Goal: Task Accomplishment & Management: Use online tool/utility

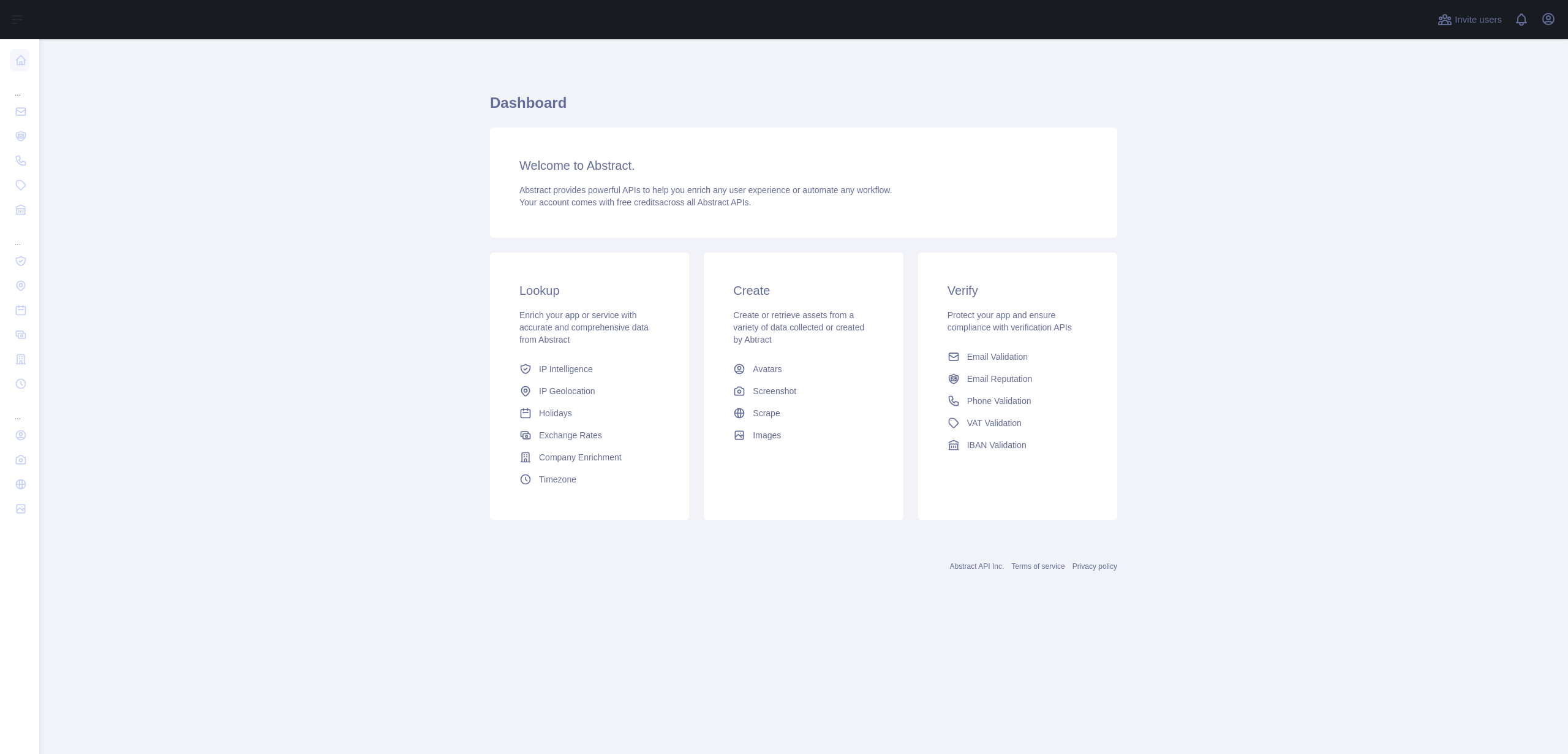
click at [978, 349] on link "Email Validation" at bounding box center [1017, 357] width 150 height 22
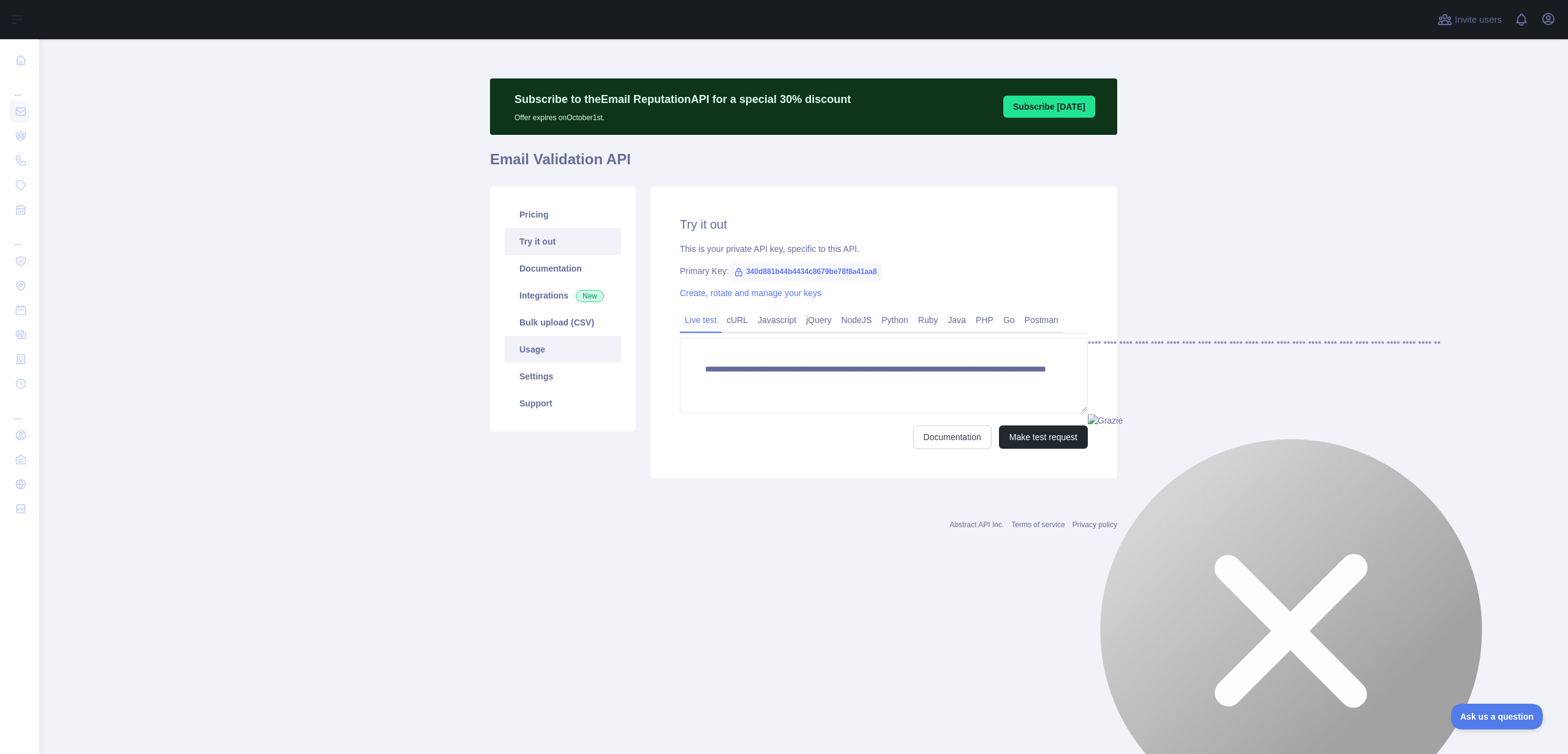
click at [578, 350] on link "Usage" at bounding box center [562, 349] width 117 height 27
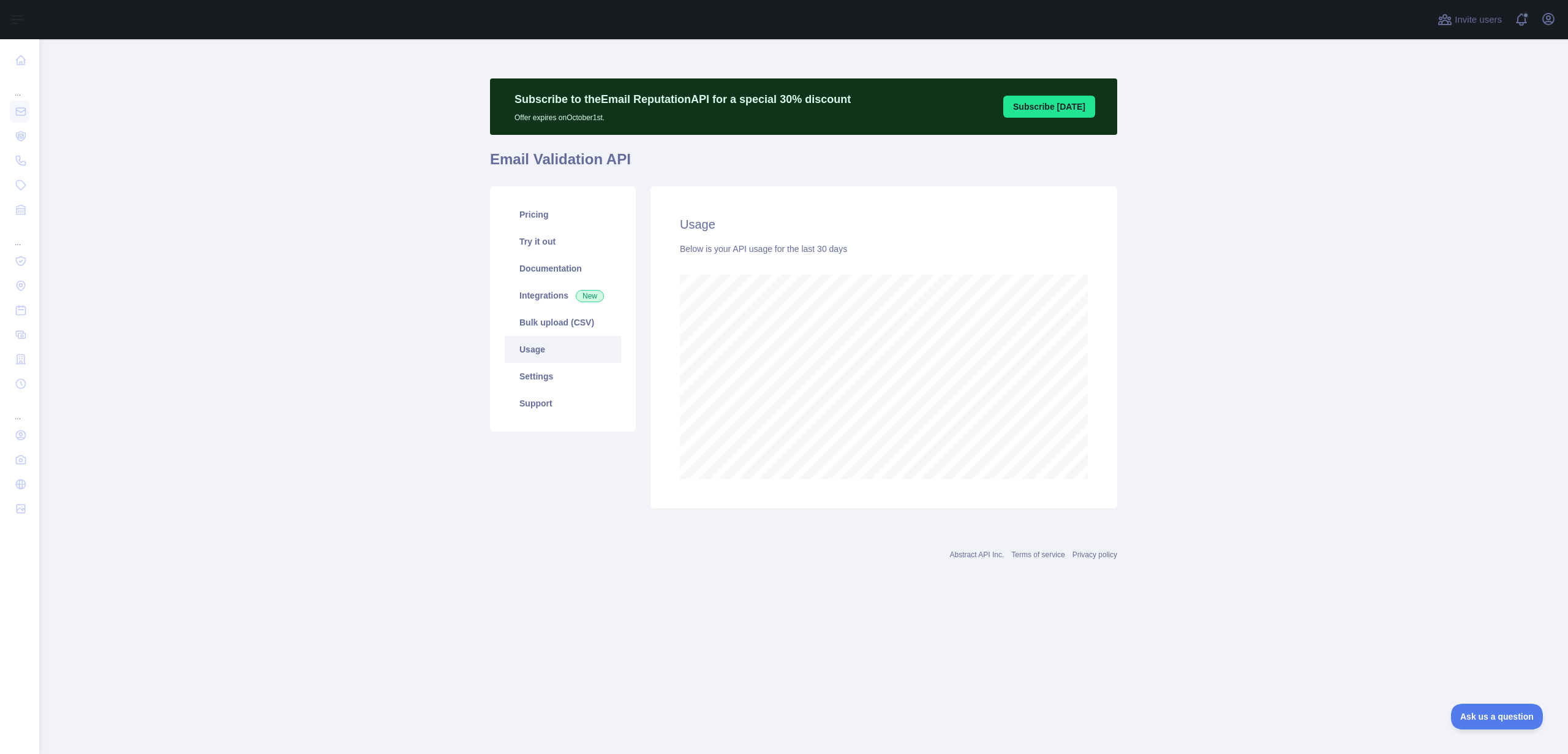
scroll to position [715, 1529]
click at [575, 345] on link "Usage" at bounding box center [562, 349] width 117 height 27
click at [578, 321] on link "Bulk upload (CSV)" at bounding box center [562, 322] width 117 height 27
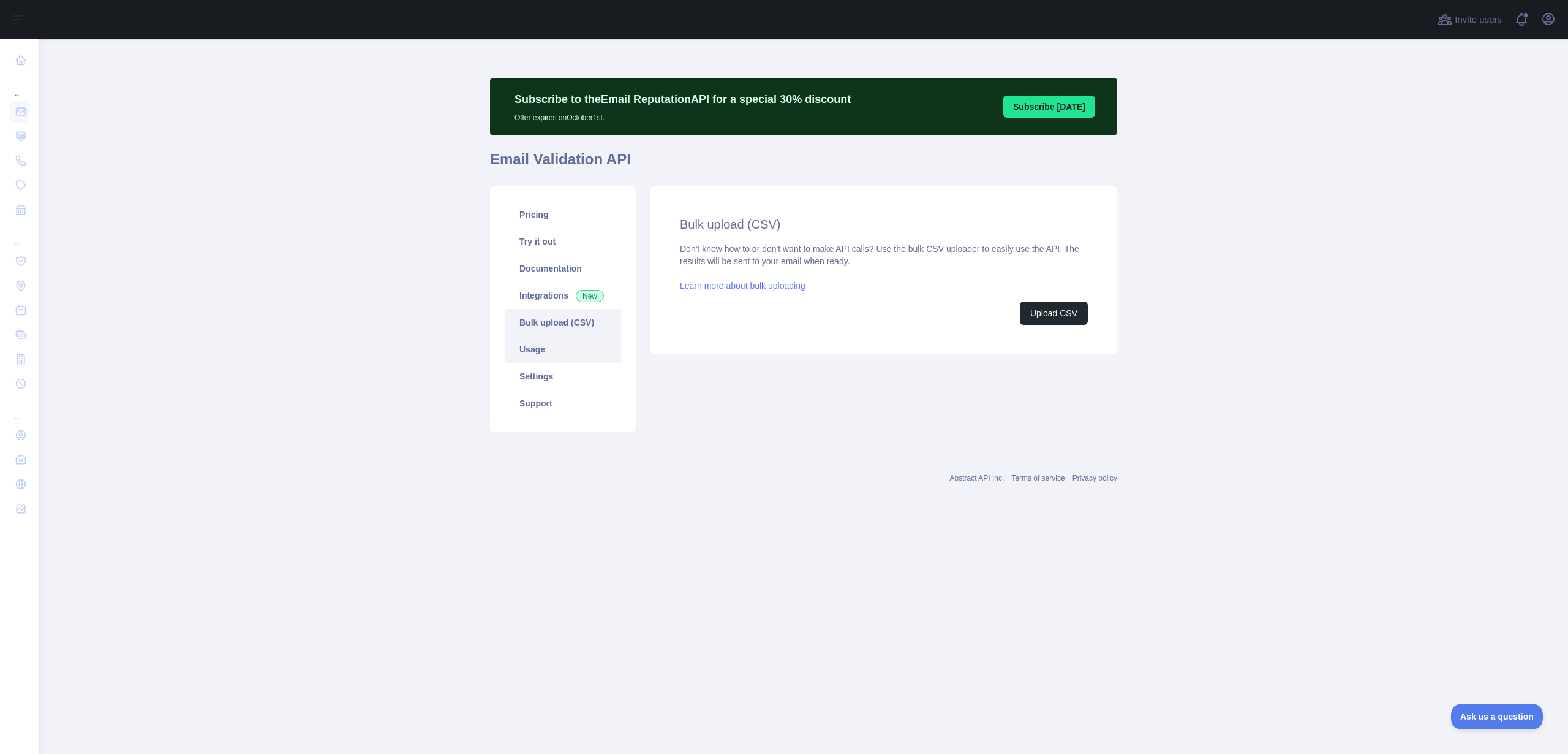
click at [563, 340] on link "Usage" at bounding box center [562, 349] width 117 height 27
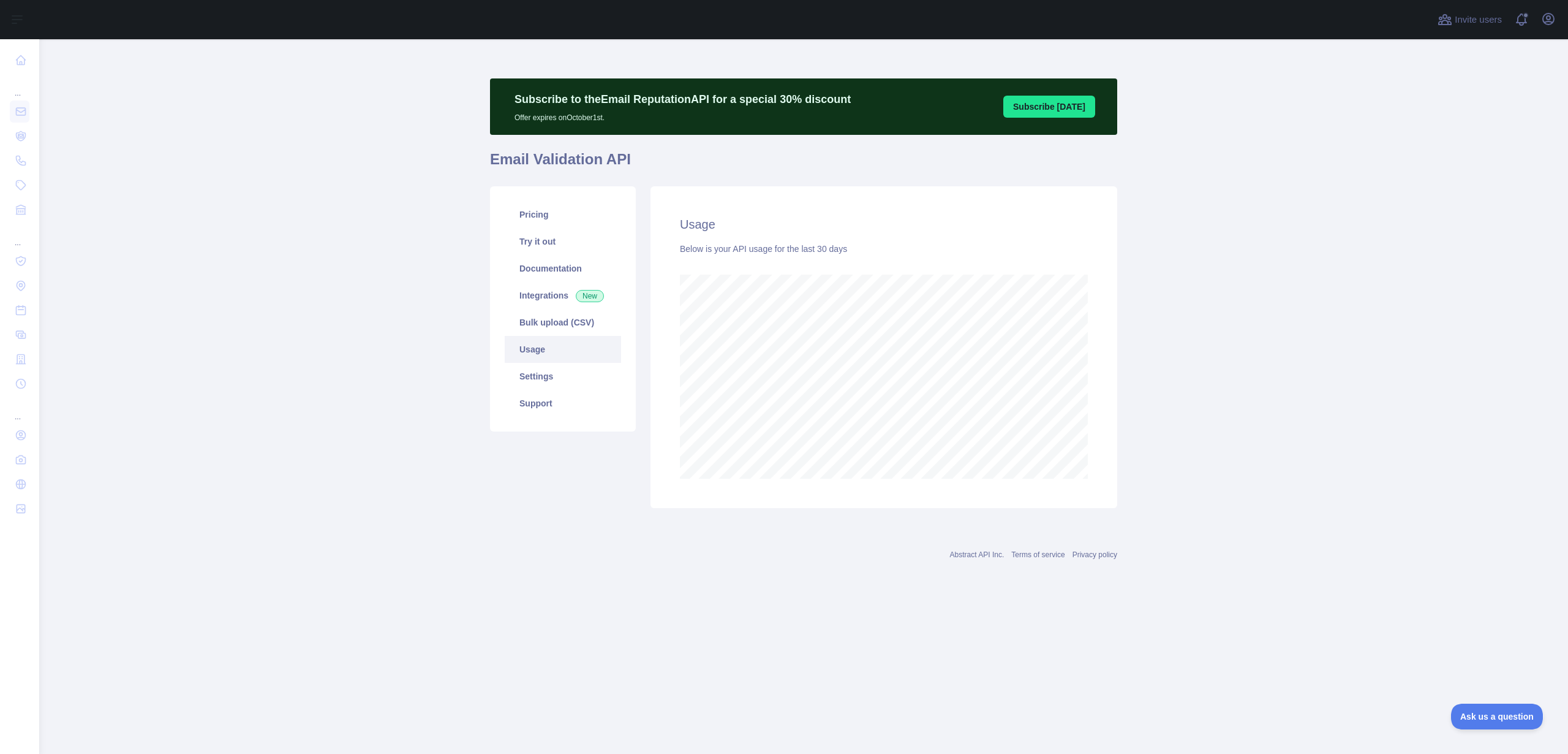
scroll to position [715, 1529]
click at [1102, 369] on div "Usage Below is your API usage for the last 30 days" at bounding box center [884, 347] width 467 height 322
